Goal: Task Accomplishment & Management: Use online tool/utility

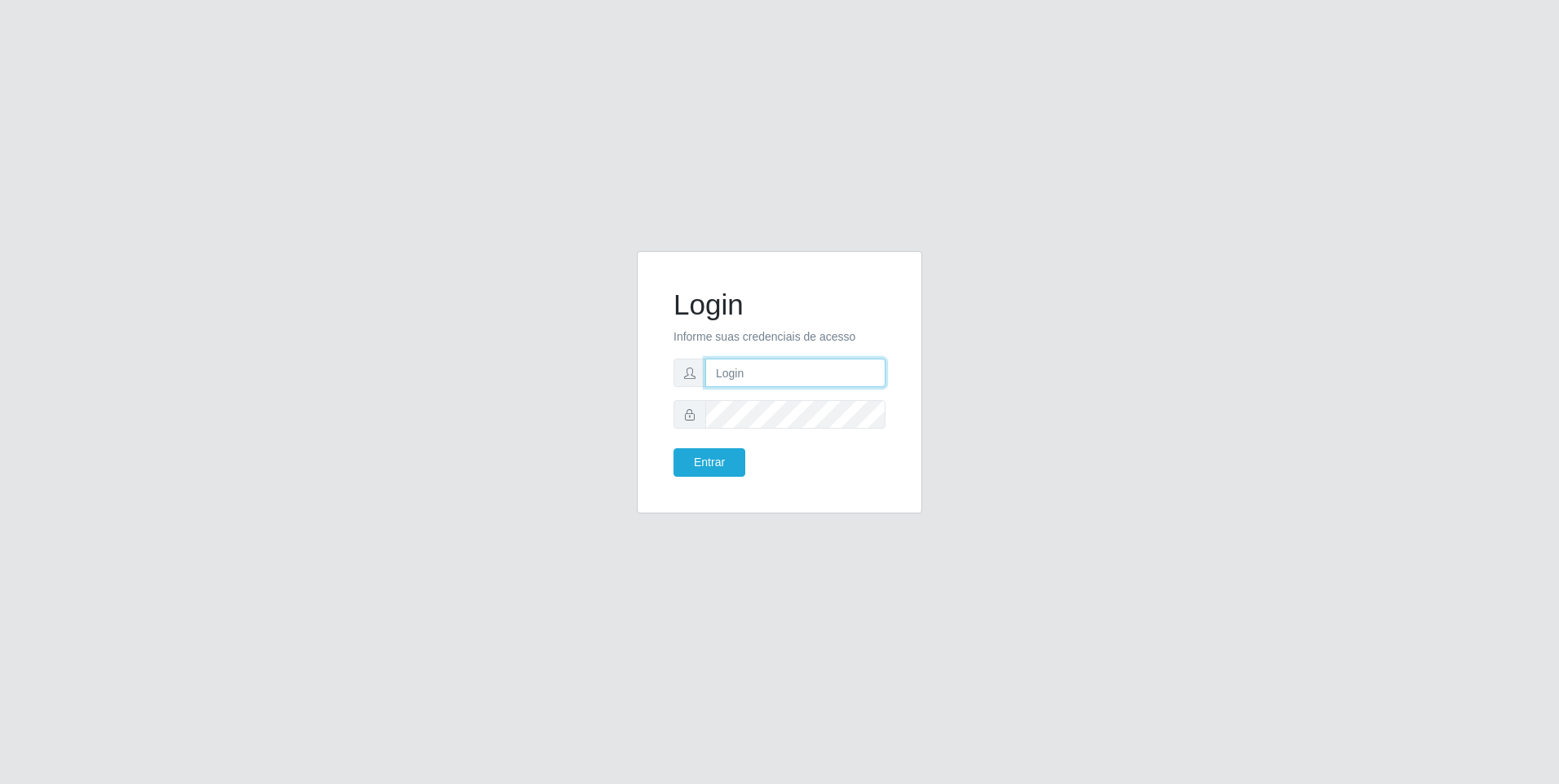
type input "[EMAIL_ADDRESS][DOMAIN_NAME]"
click at [728, 464] on button "Entrar" at bounding box center [709, 462] width 72 height 29
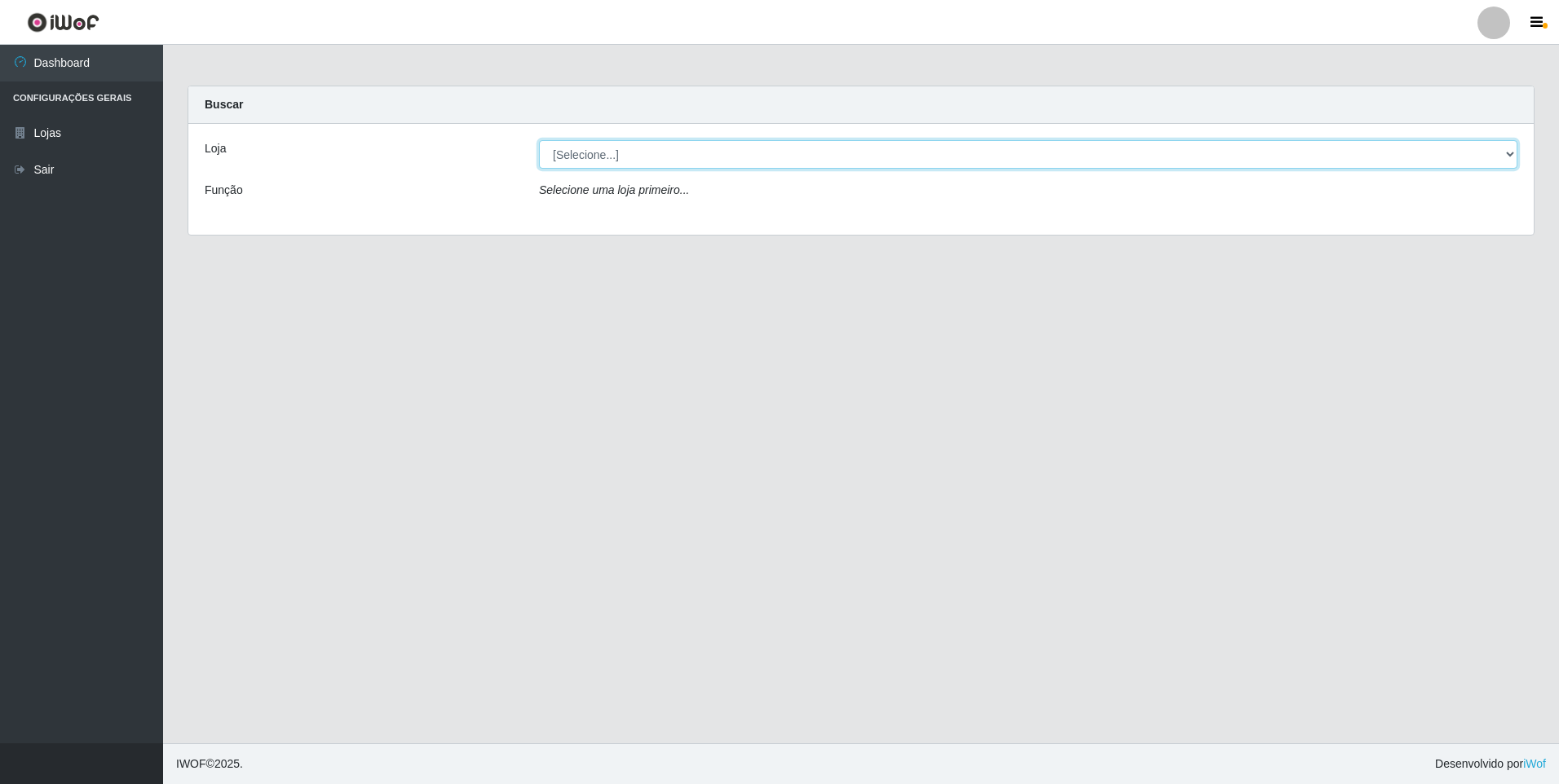
click at [661, 159] on select "[Selecione...] [GEOGRAPHIC_DATA] - [GEOGRAPHIC_DATA]" at bounding box center [1028, 154] width 979 height 29
select select "432"
click at [539, 140] on select "[Selecione...] [GEOGRAPHIC_DATA] - [GEOGRAPHIC_DATA]" at bounding box center [1028, 154] width 979 height 29
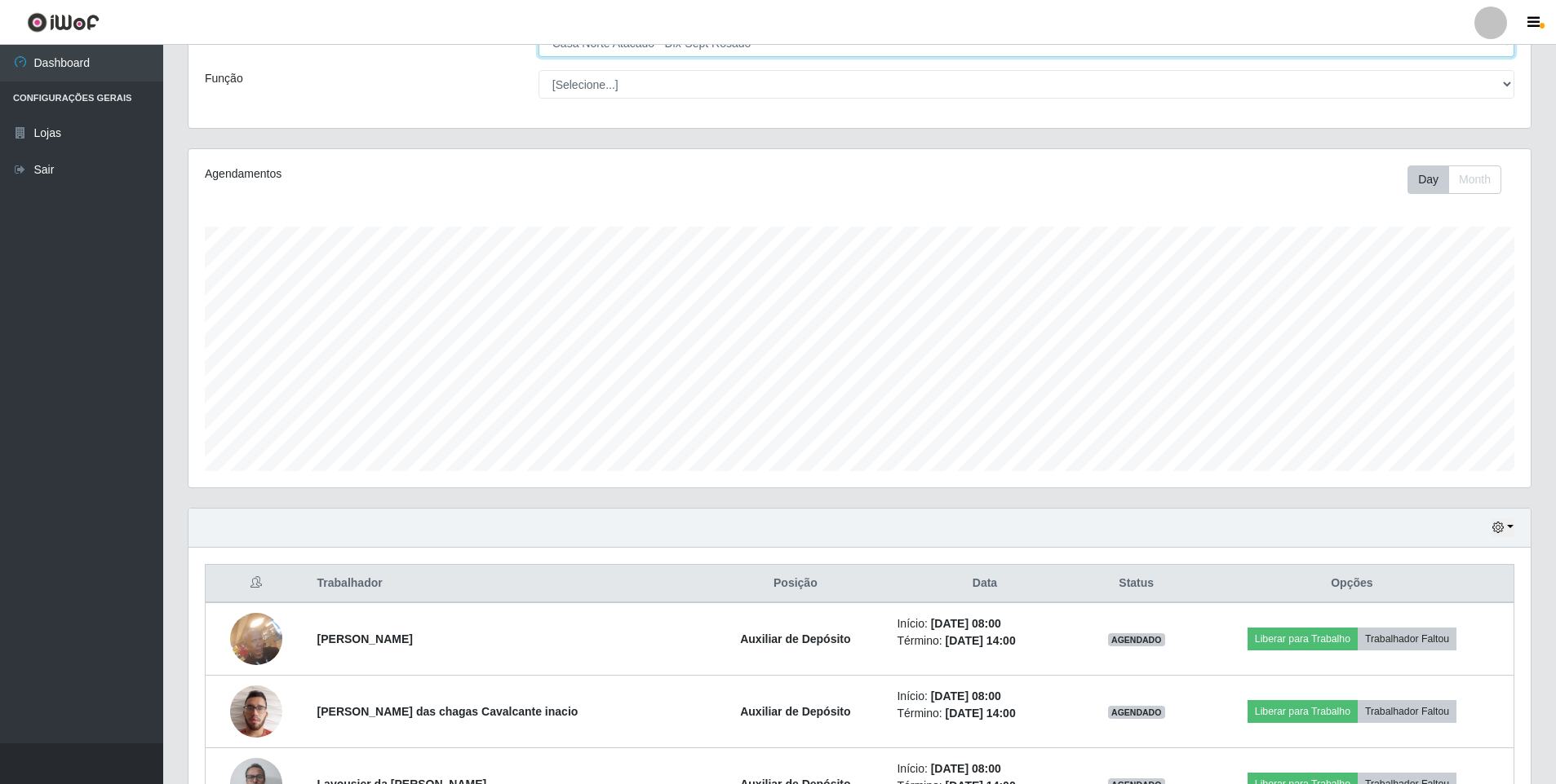
scroll to position [226, 0]
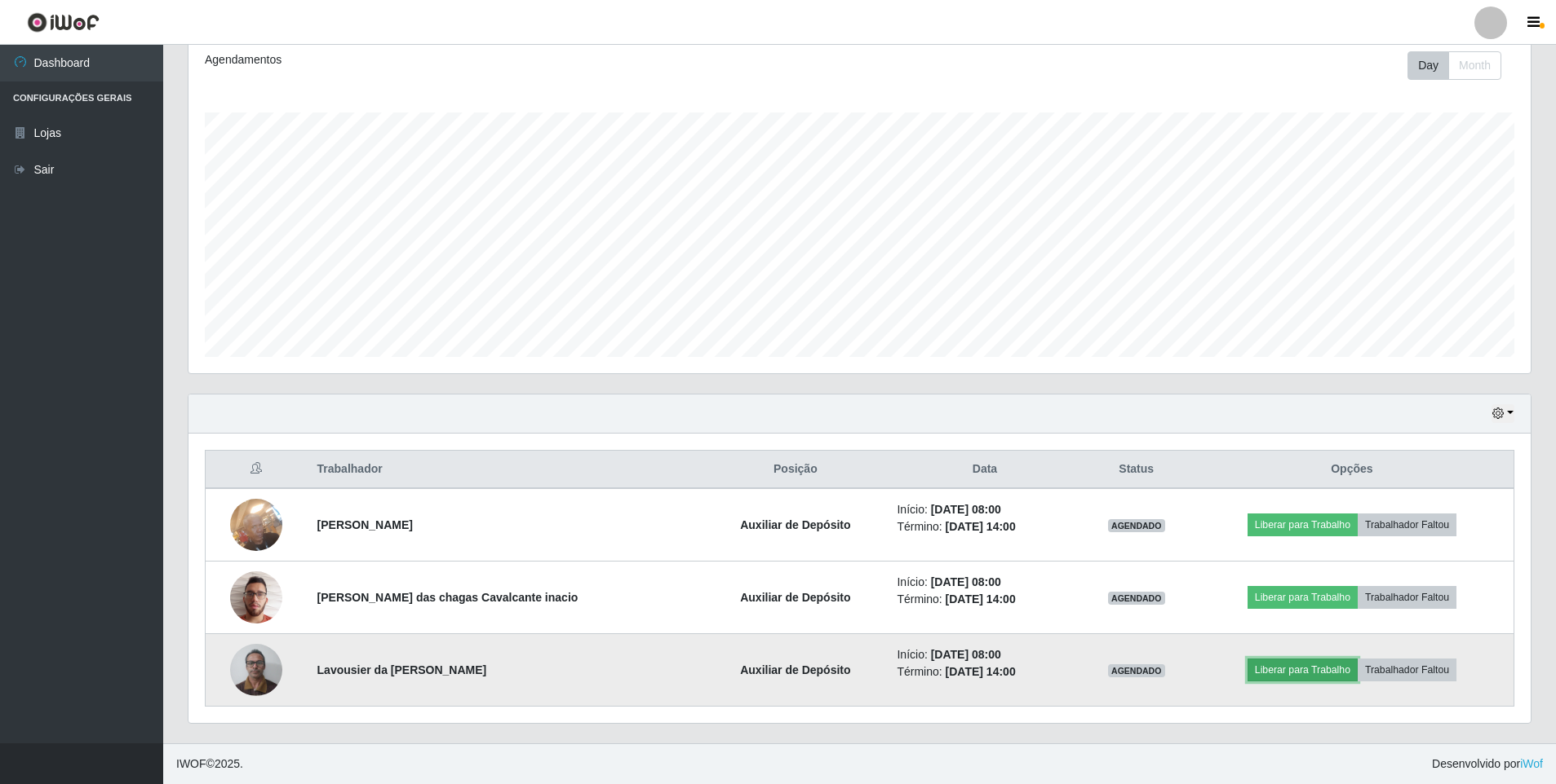
click at [1299, 671] on button "Liberar para Trabalho" at bounding box center [1302, 670] width 110 height 23
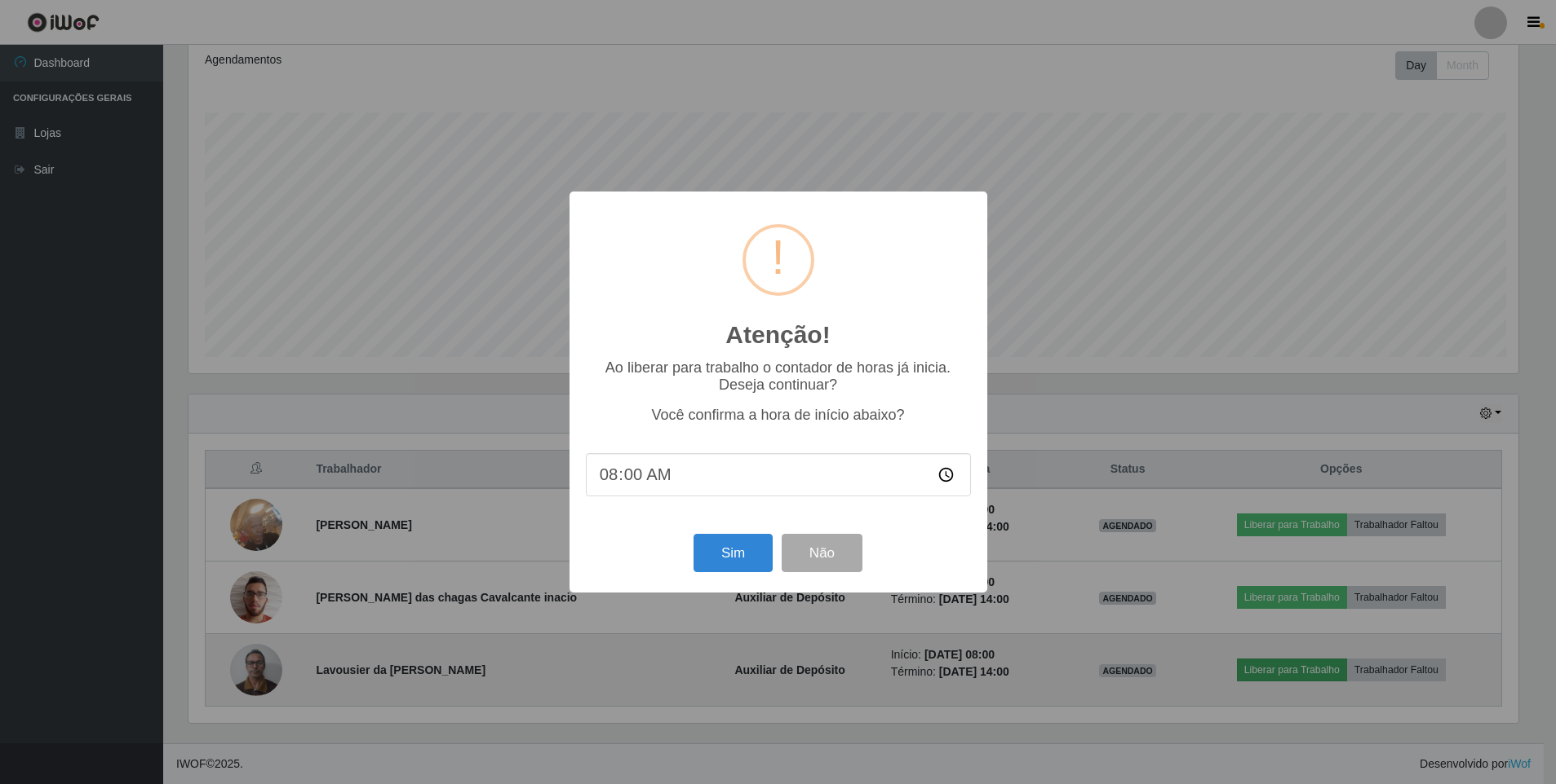
scroll to position [339, 1334]
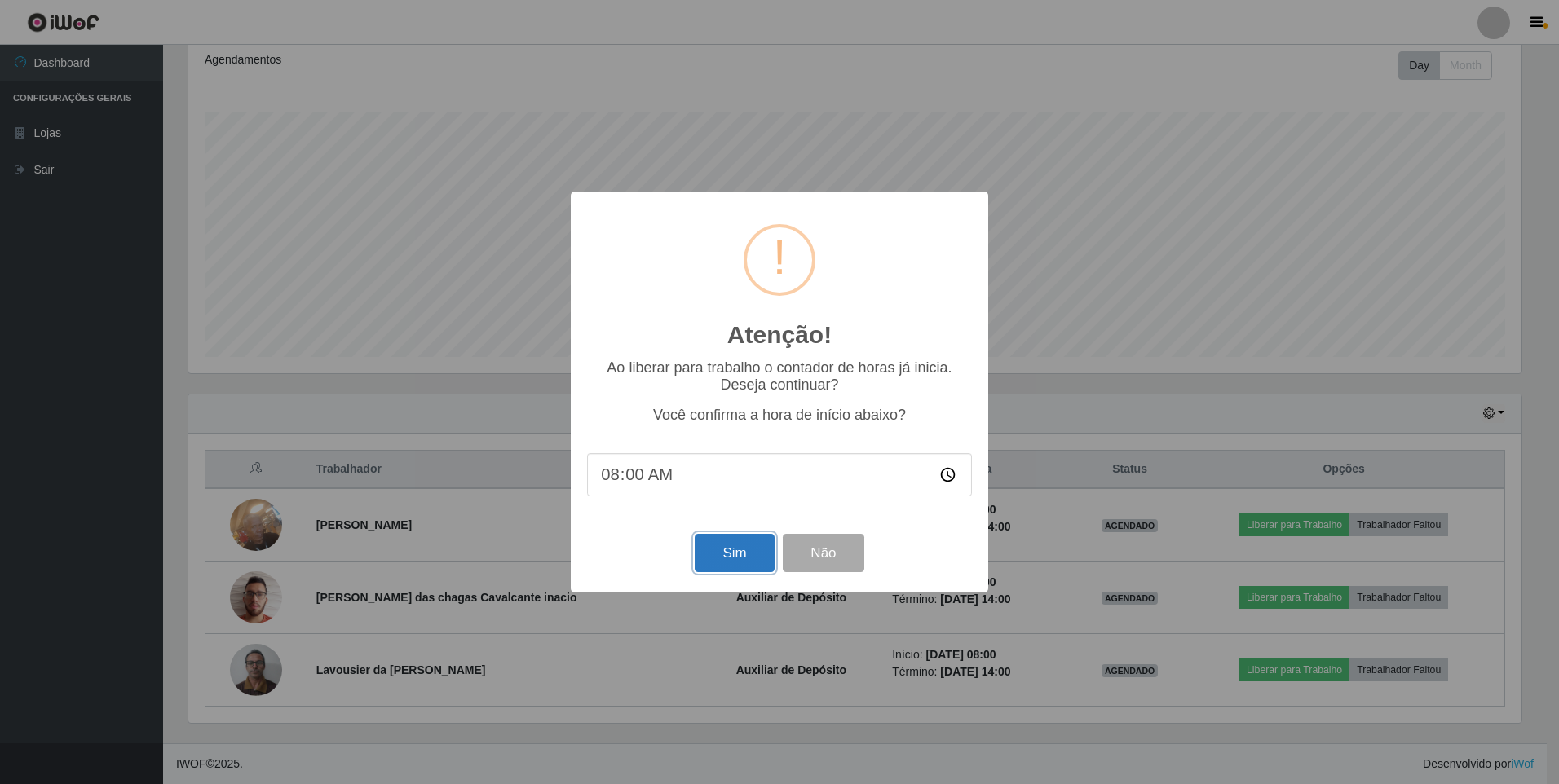
click at [734, 556] on button "Sim" at bounding box center [734, 553] width 79 height 39
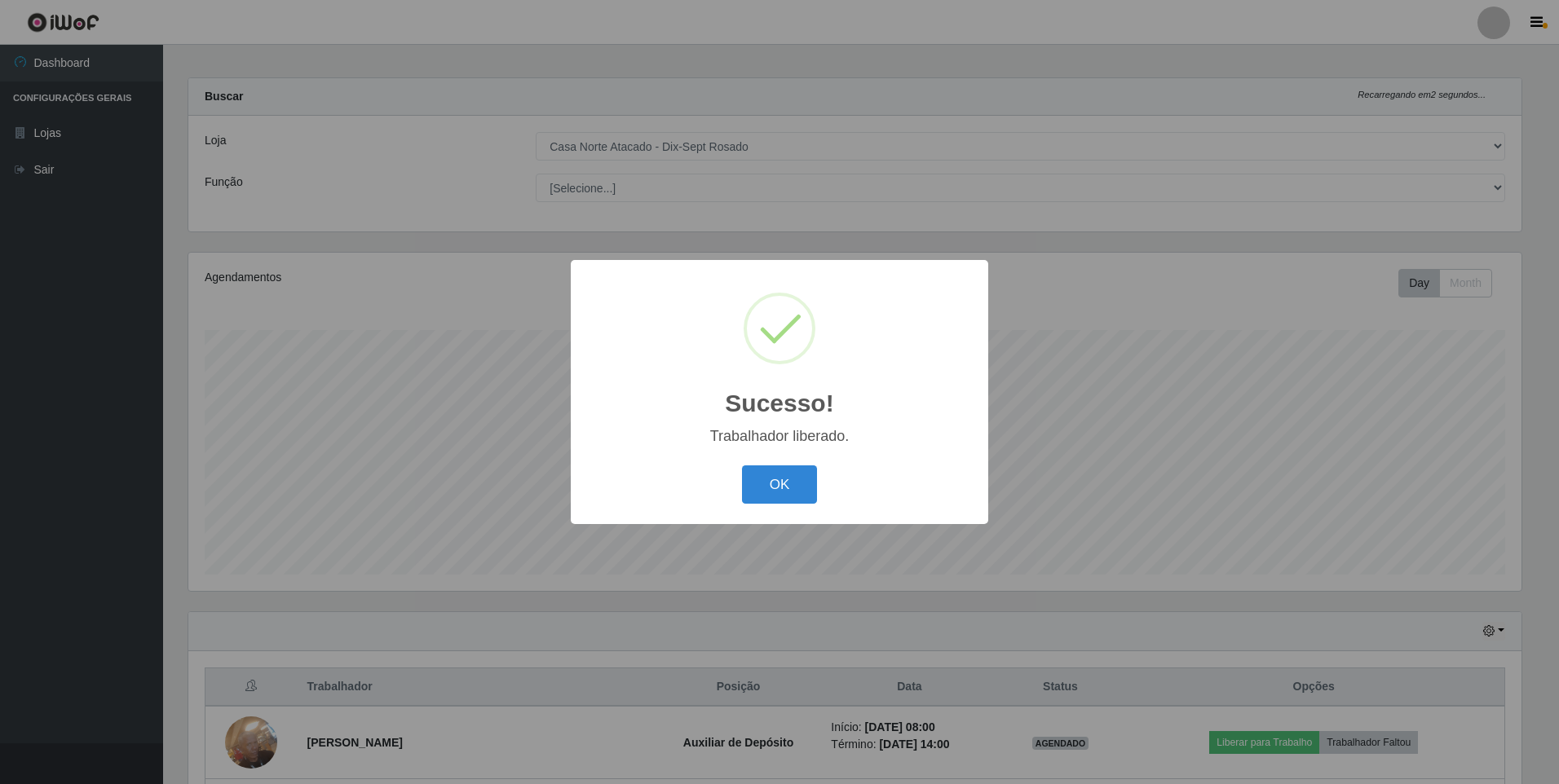
click at [742, 466] on button "OK" at bounding box center [780, 485] width 76 height 39
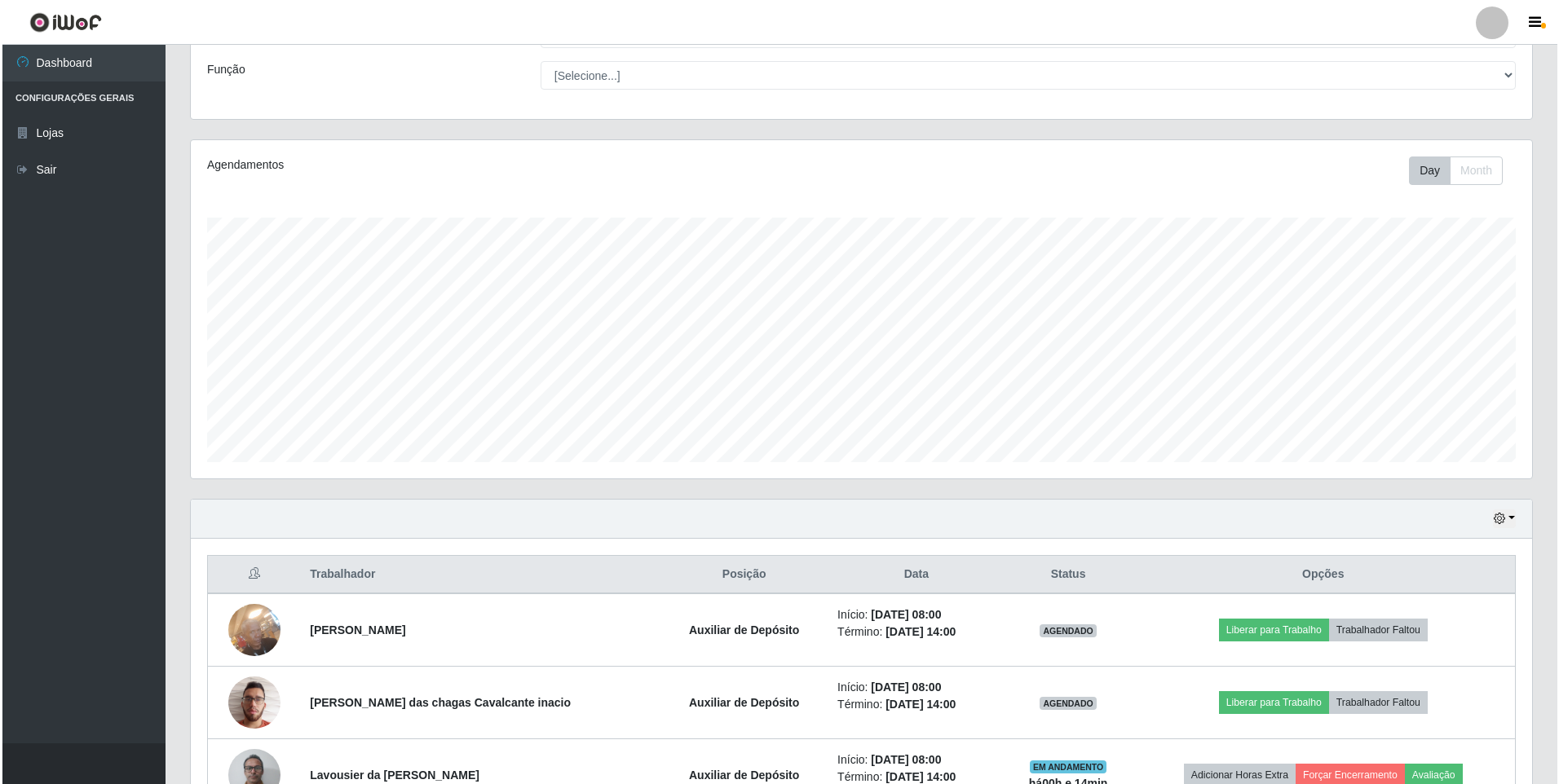
scroll to position [226, 0]
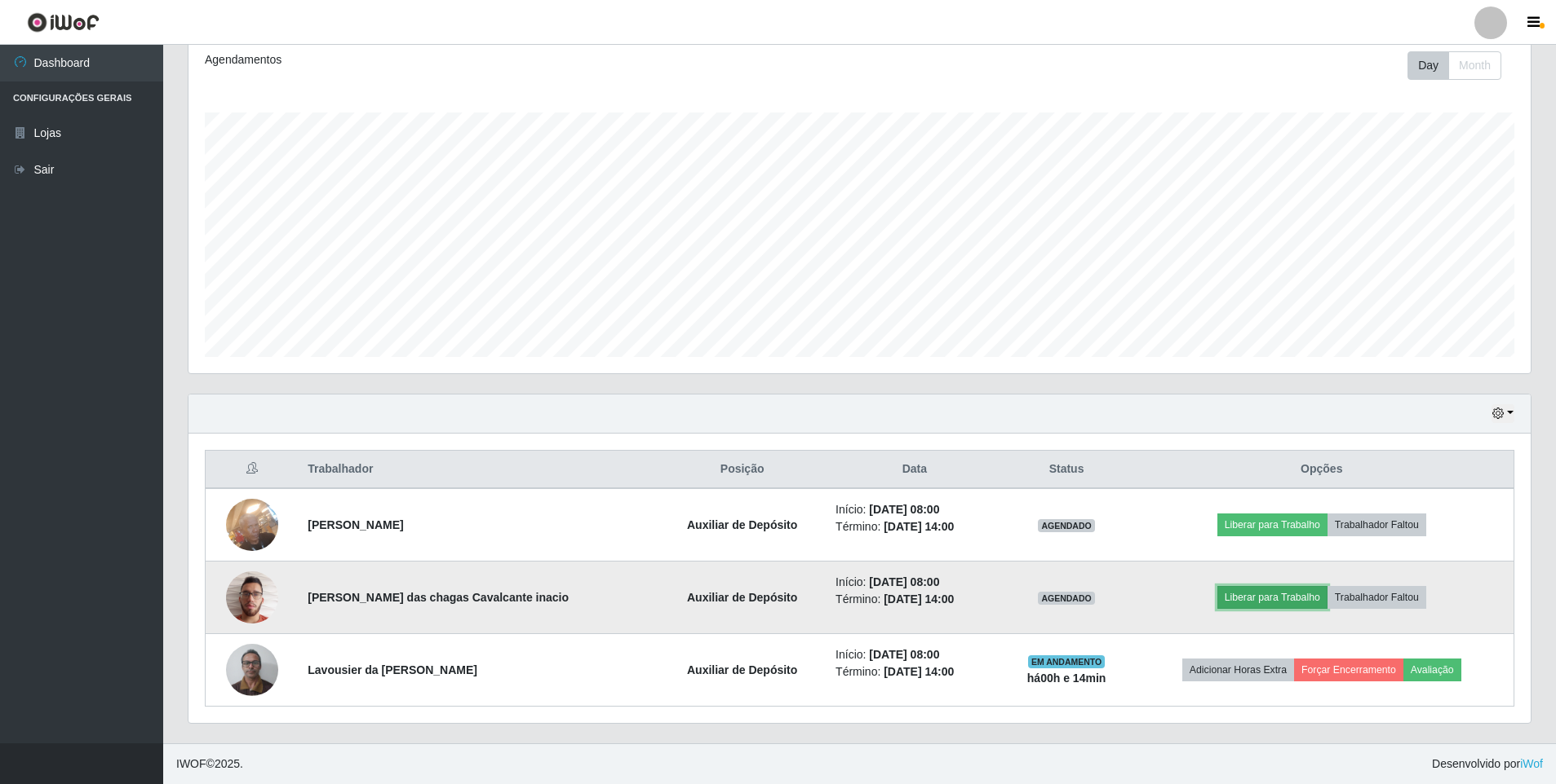
click at [1269, 598] on button "Liberar para Trabalho" at bounding box center [1272, 598] width 110 height 23
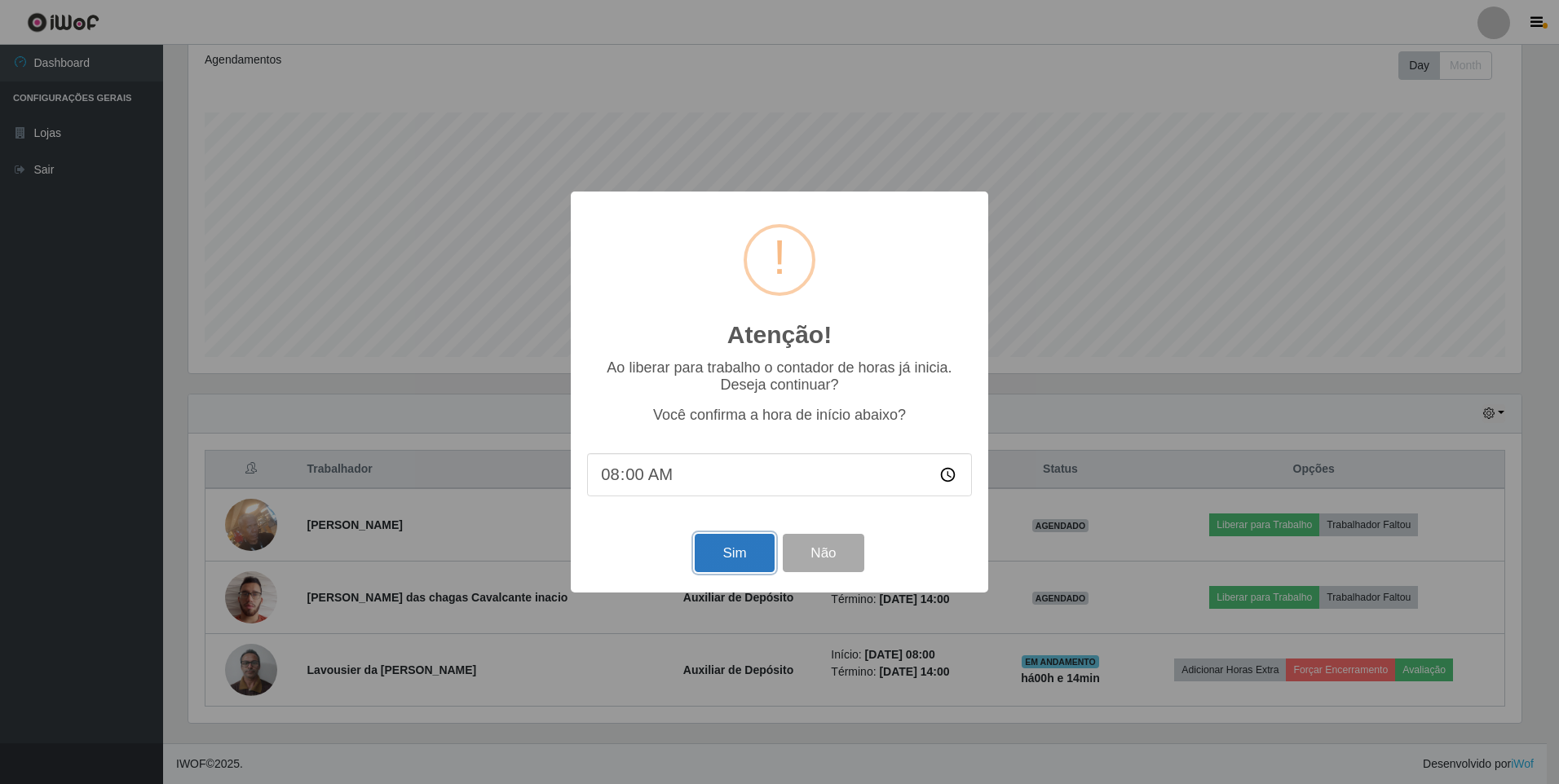
click at [741, 565] on button "Sim" at bounding box center [734, 553] width 79 height 39
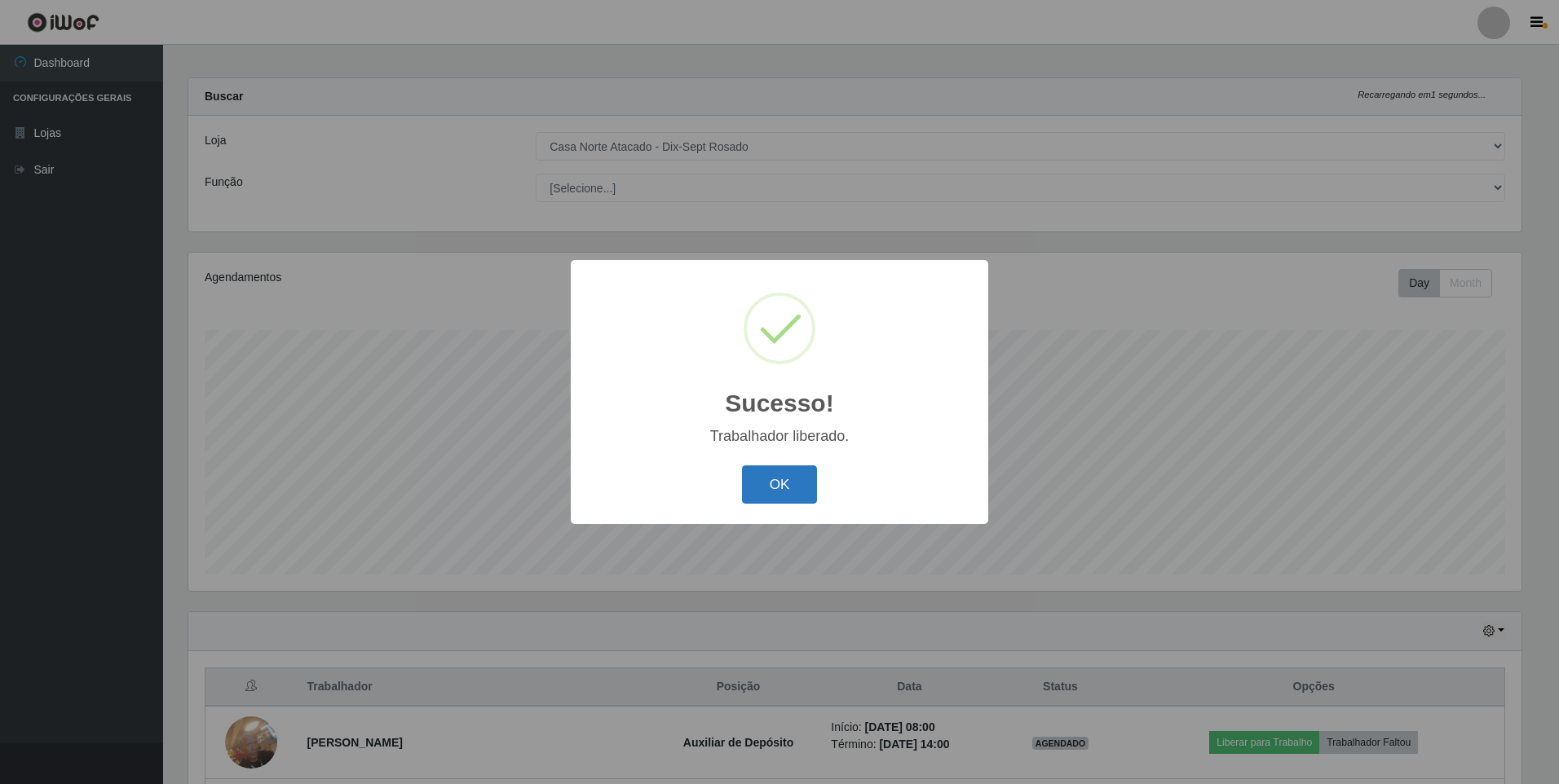
click at [791, 495] on button "OK" at bounding box center [780, 485] width 76 height 39
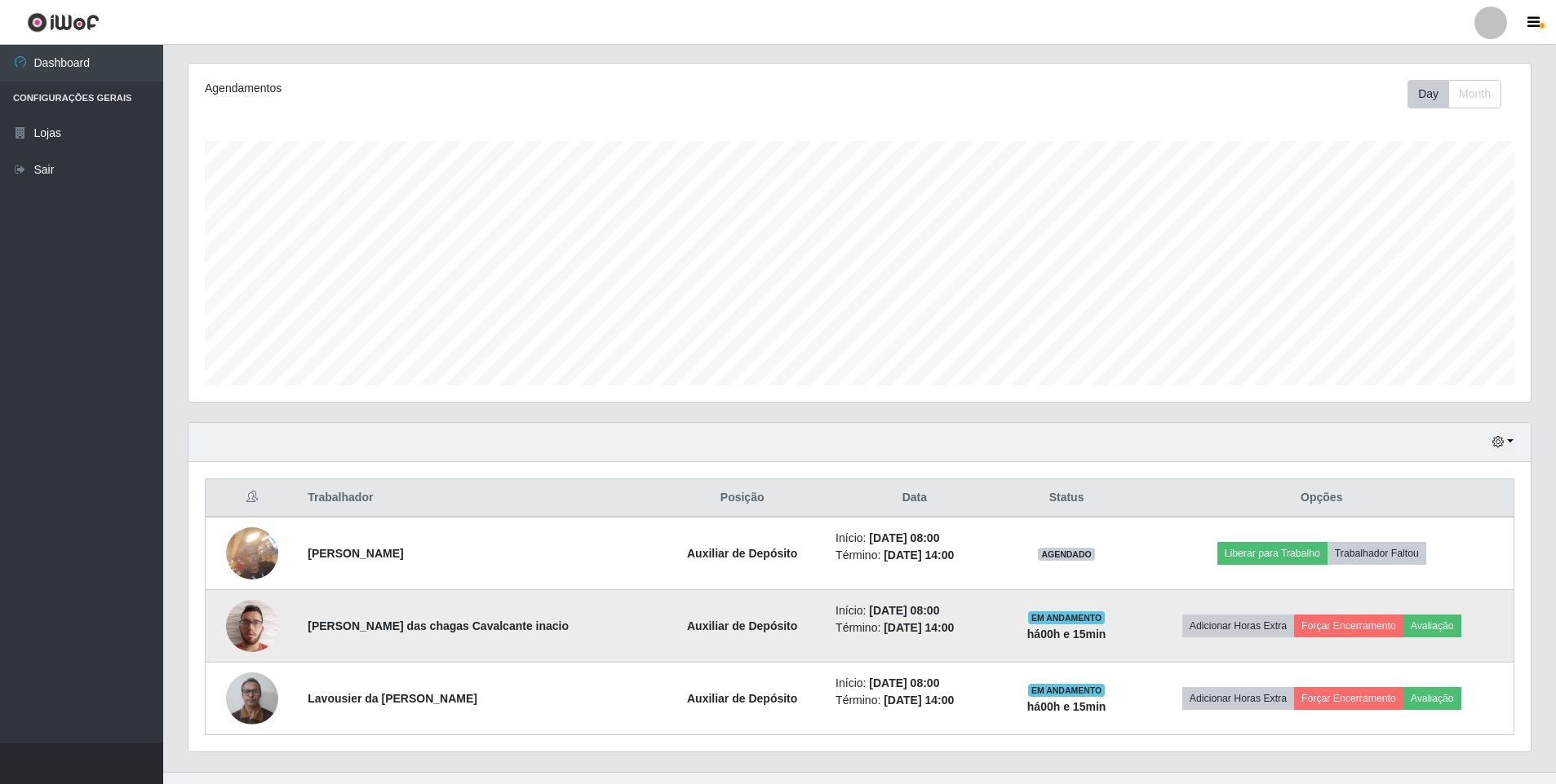
scroll to position [226, 0]
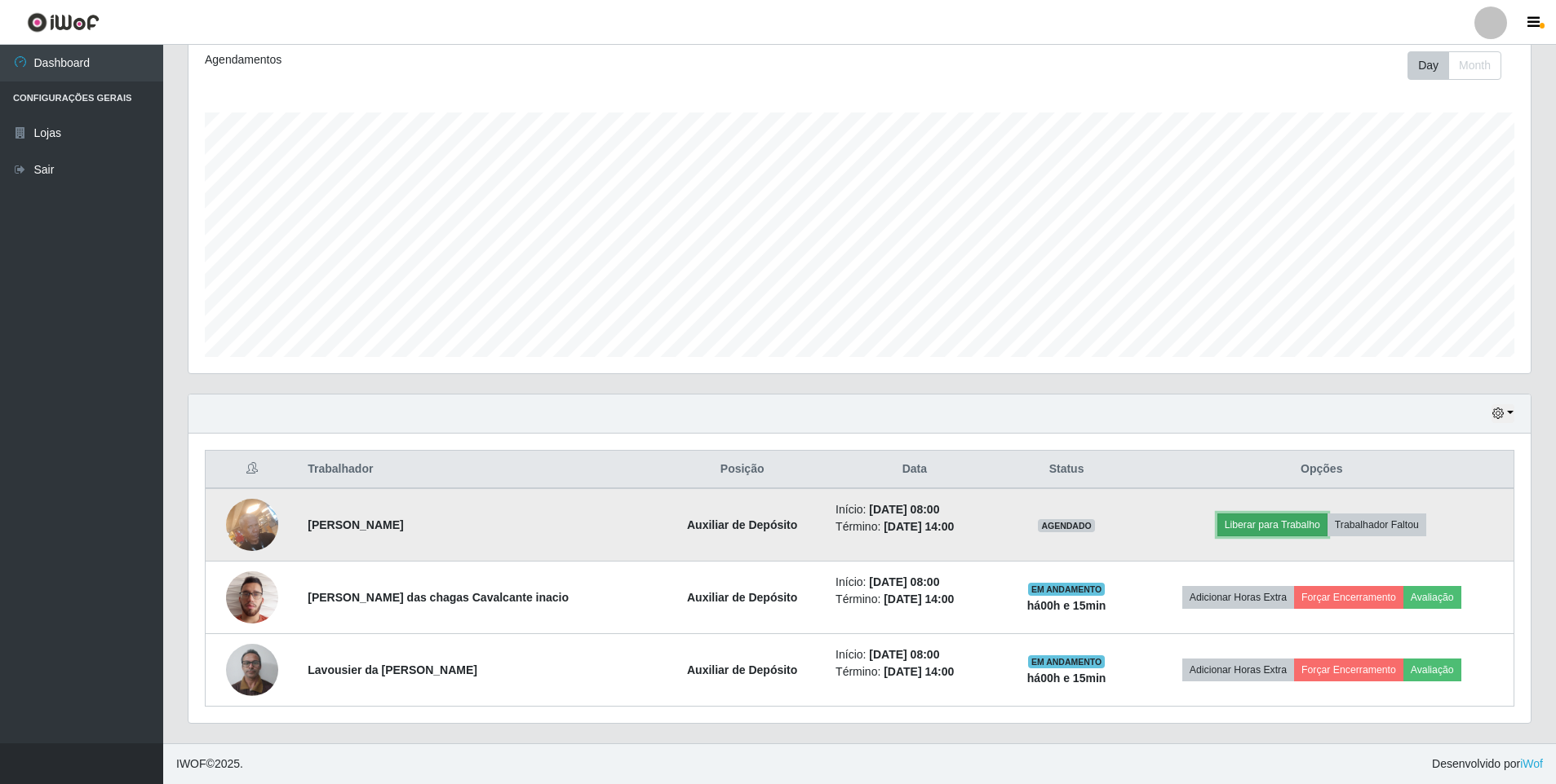
click at [1254, 523] on button "Liberar para Trabalho" at bounding box center [1272, 525] width 110 height 23
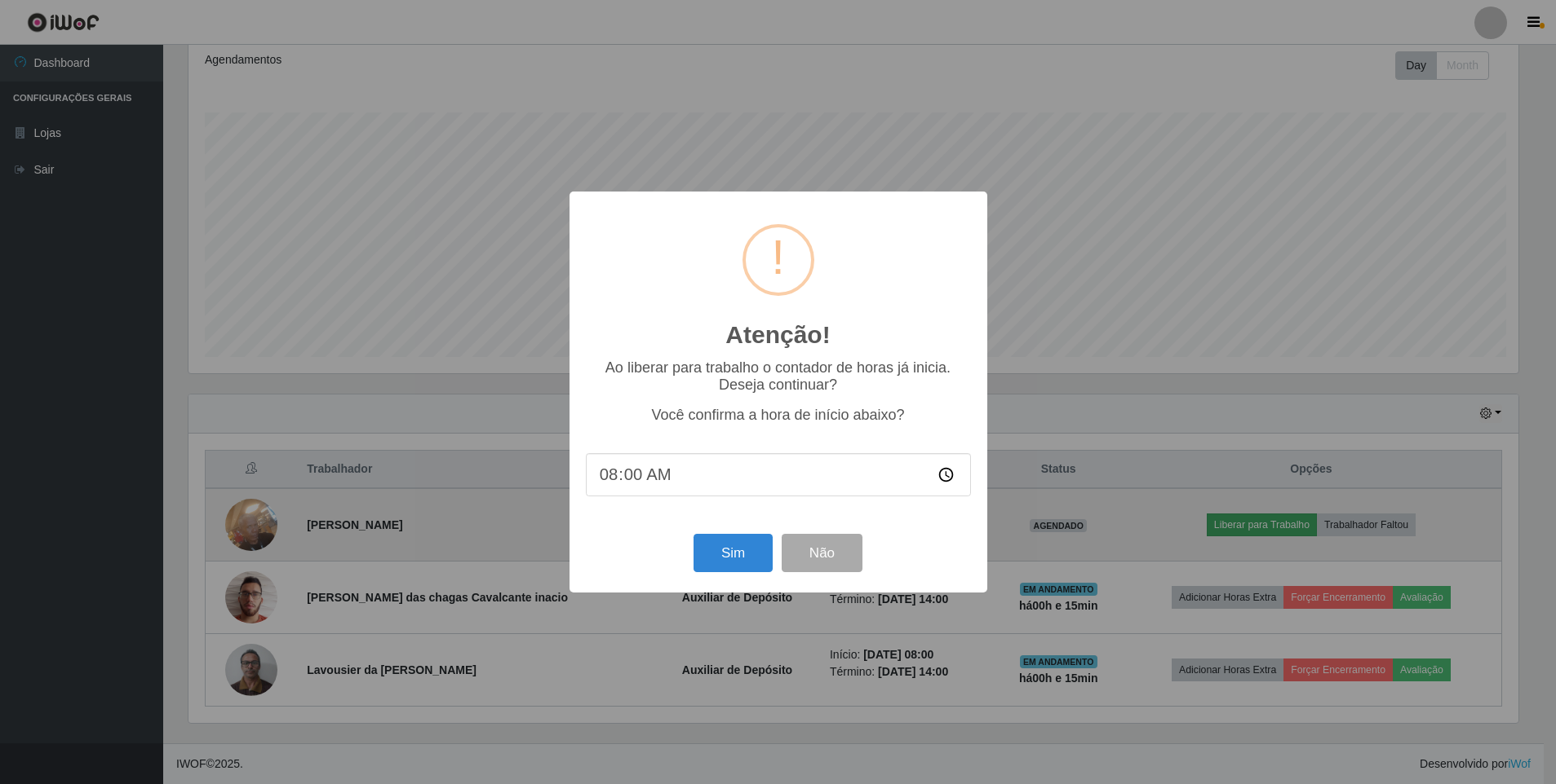
scroll to position [339, 1334]
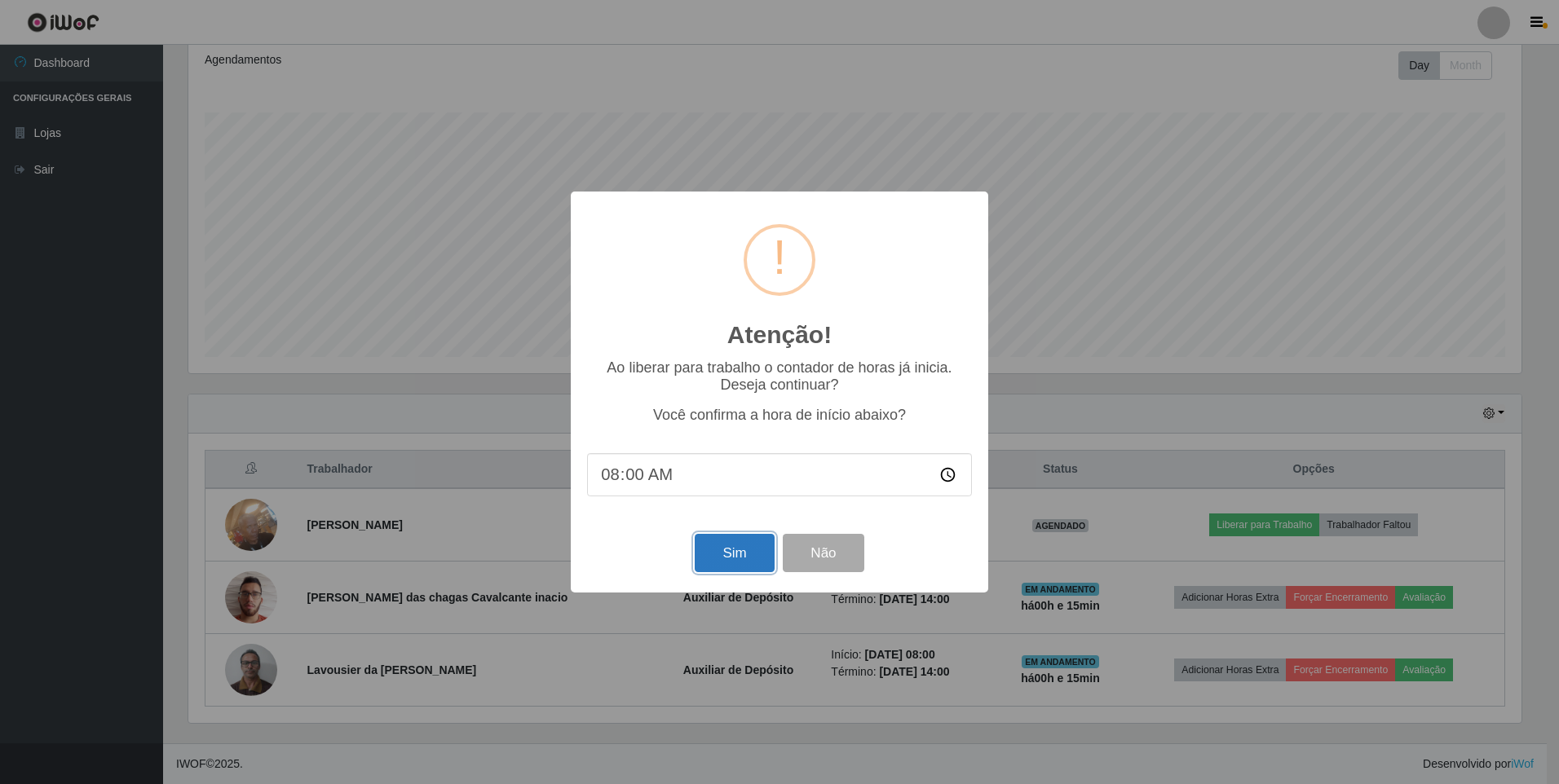
click at [734, 551] on button "Sim" at bounding box center [734, 553] width 79 height 39
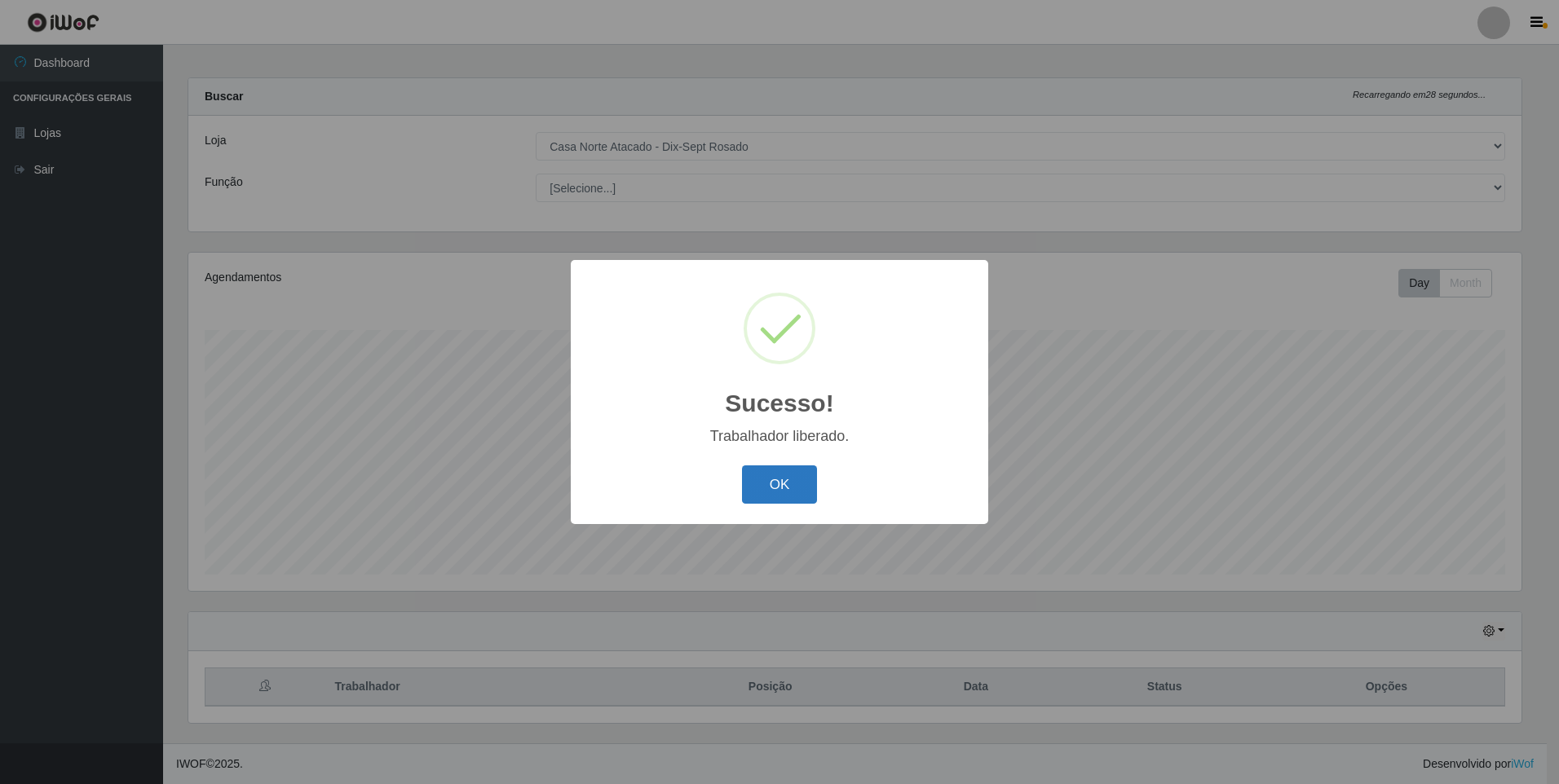
click at [799, 501] on button "OK" at bounding box center [780, 485] width 76 height 39
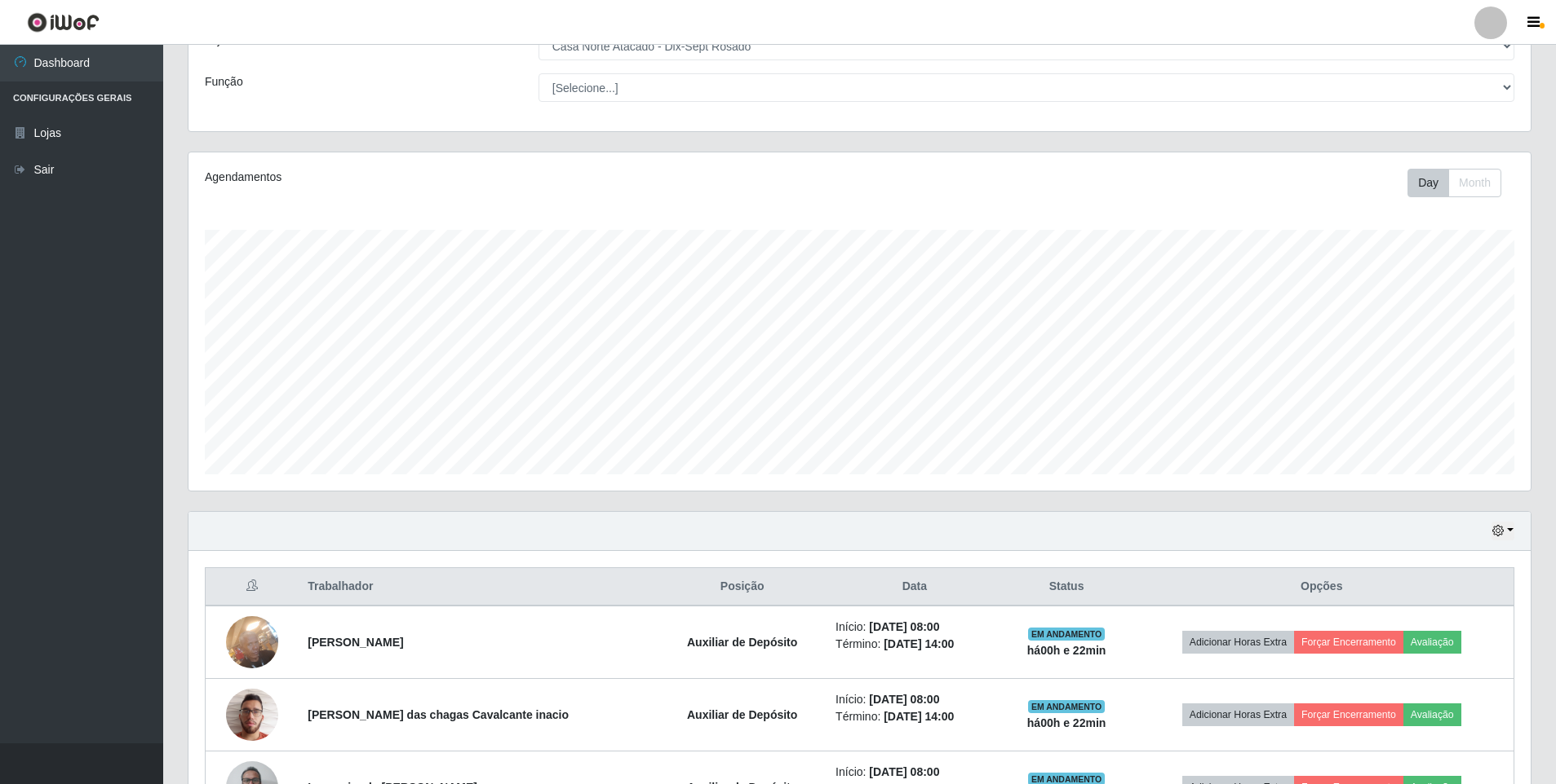
scroll to position [226, 0]
